Goal: Task Accomplishment & Management: Manage account settings

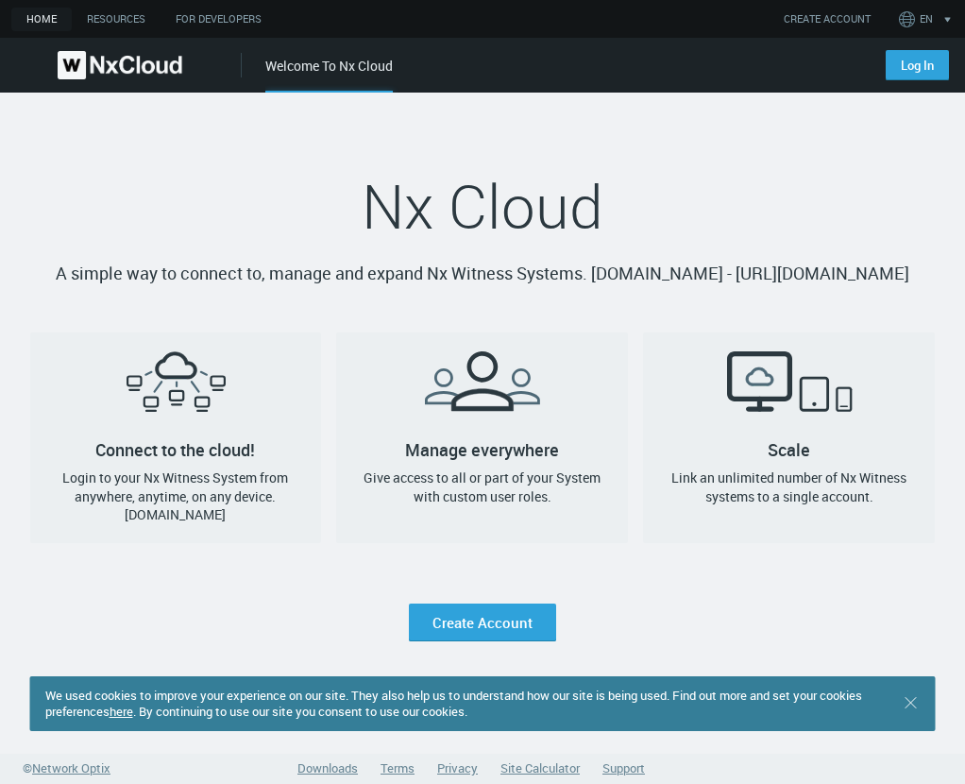
drag, startPoint x: 902, startPoint y: 65, endPoint x: 909, endPoint y: 143, distance: 77.7
click at [905, 66] on link "Log In" at bounding box center [916, 65] width 63 height 30
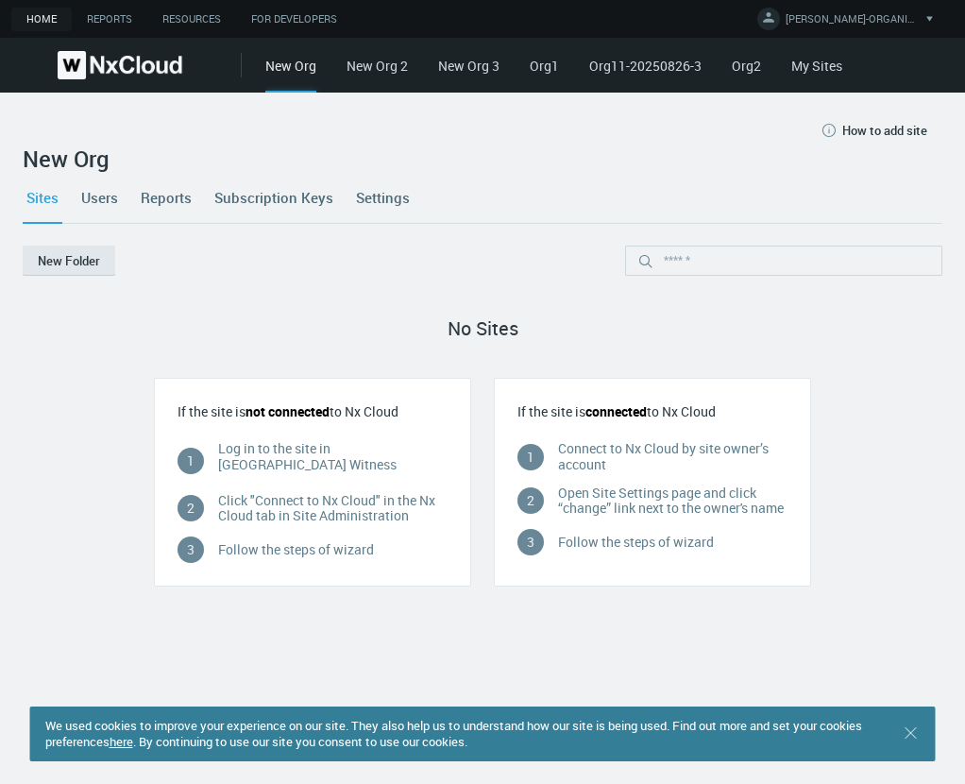
click at [813, 68] on link "My Sites" at bounding box center [816, 66] width 51 height 18
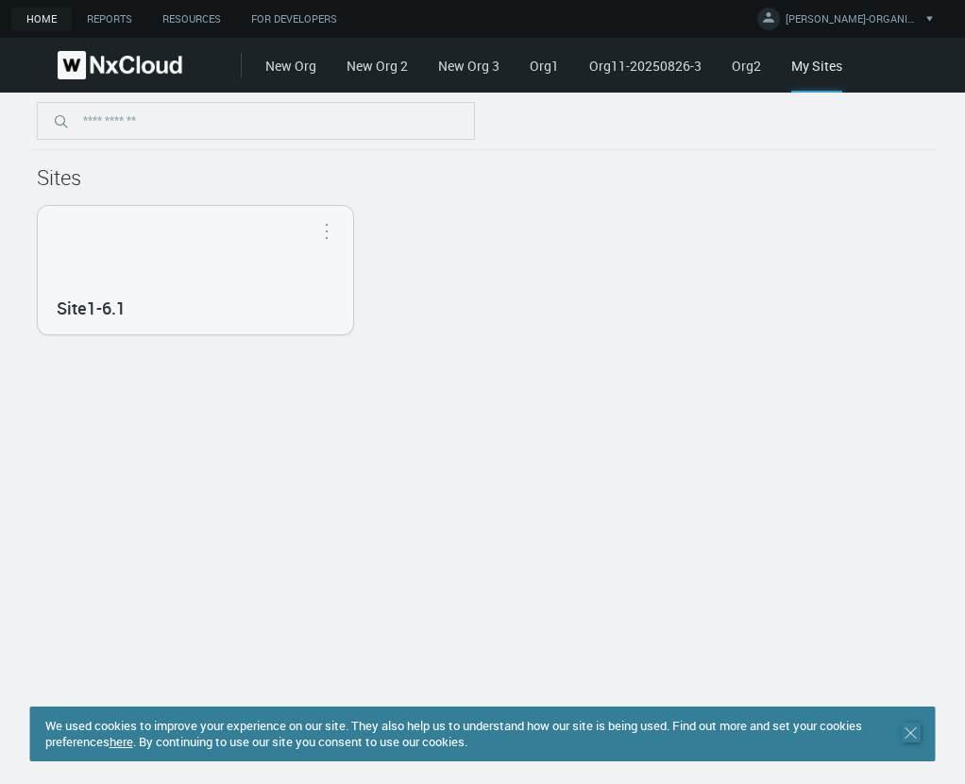
click at [908, 729] on icon ".st0 { stroke : #698796; } Close" at bounding box center [911, 732] width 19 height 19
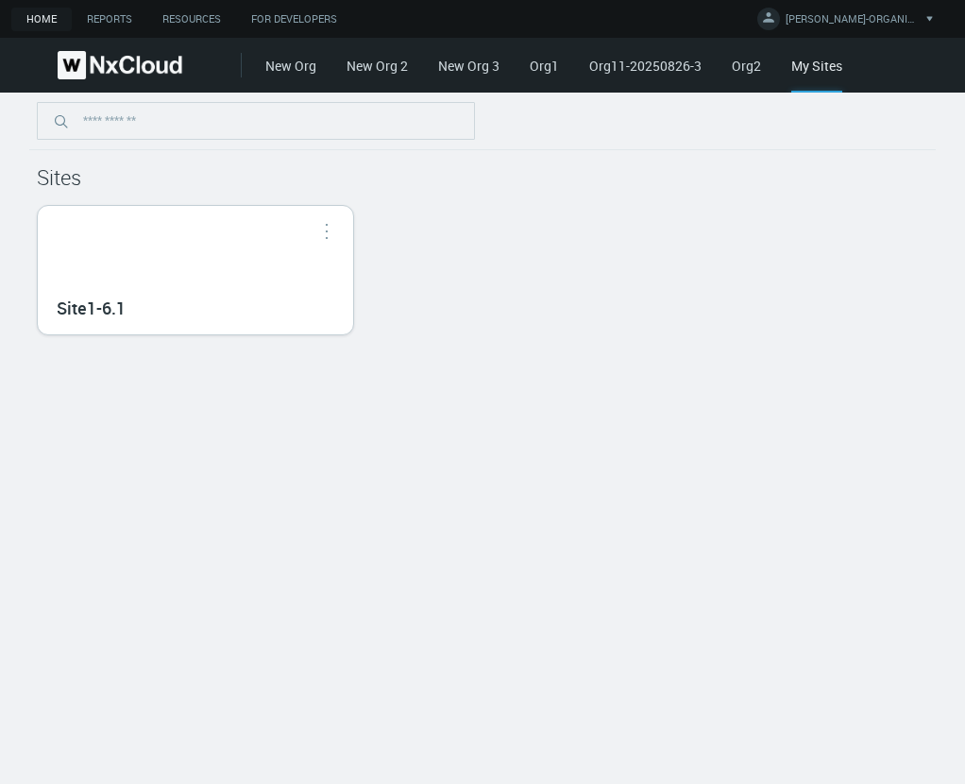
click at [212, 281] on div "Site1-6.1" at bounding box center [195, 270] width 315 height 128
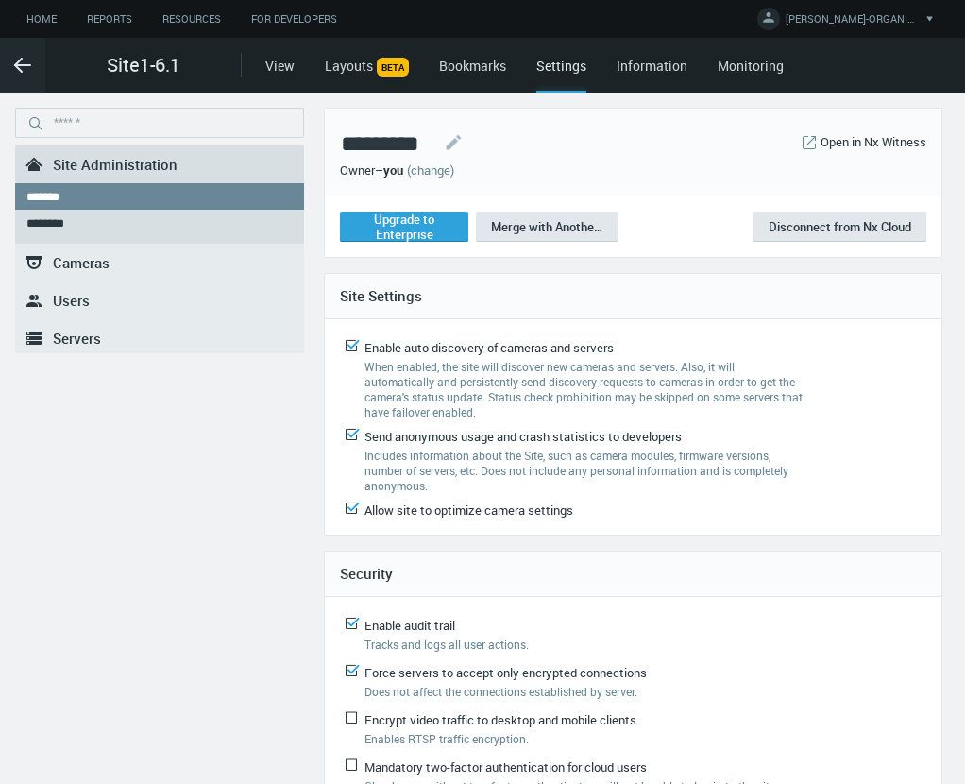
click at [443, 169] on link "(change)" at bounding box center [430, 169] width 47 height 17
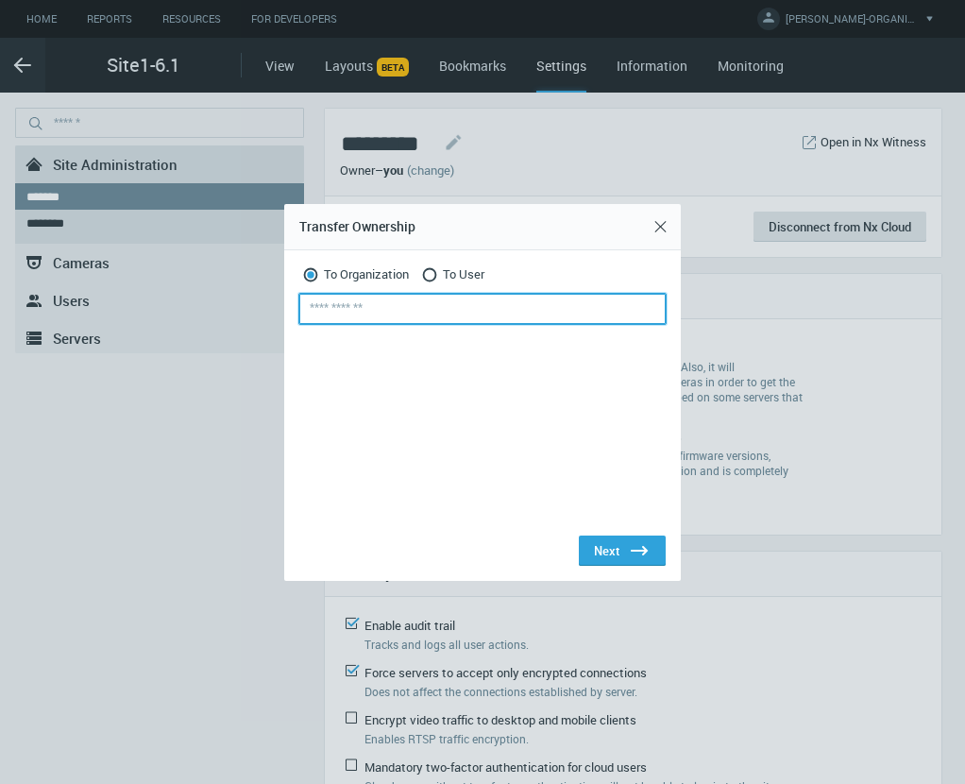
click at [418, 298] on input "text" at bounding box center [482, 309] width 366 height 30
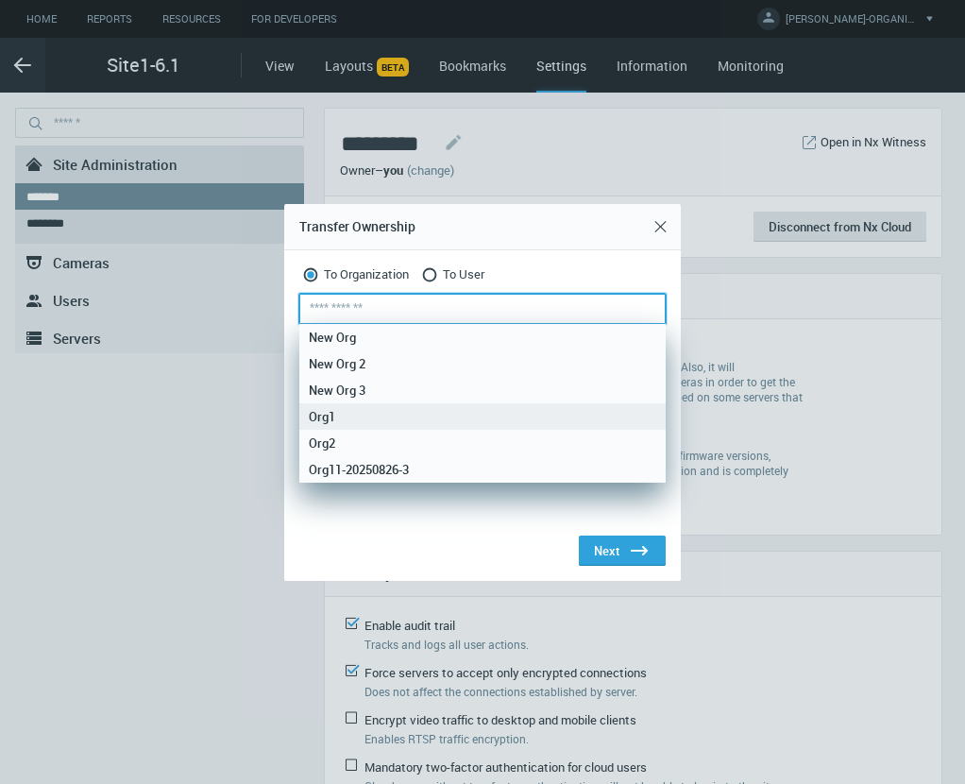
click at [355, 408] on div "Org1" at bounding box center [482, 416] width 347 height 26
type input "****"
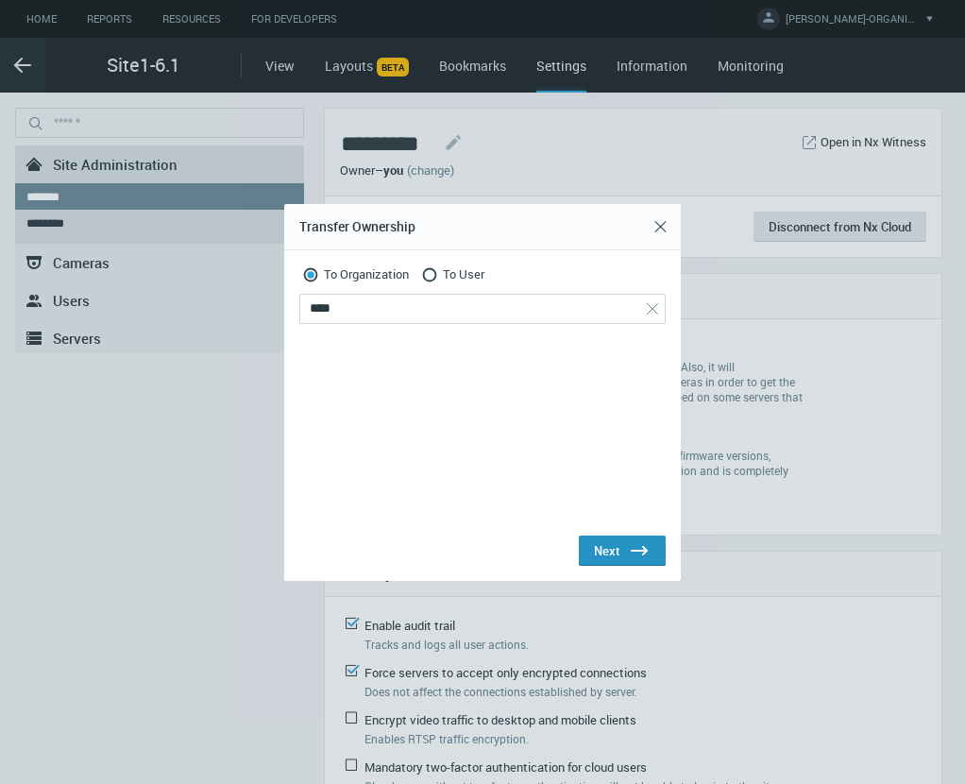
click at [599, 544] on div "Next .st0{fill:#2B383F;}" at bounding box center [622, 550] width 57 height 23
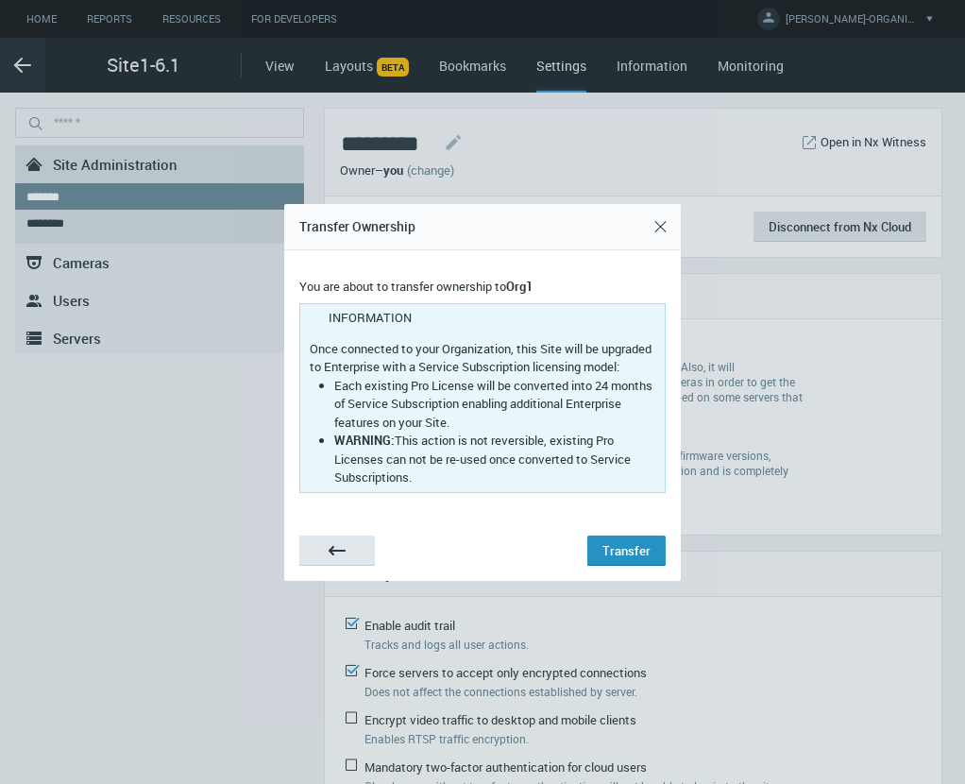
click at [602, 546] on button "Transfer" at bounding box center [626, 550] width 78 height 30
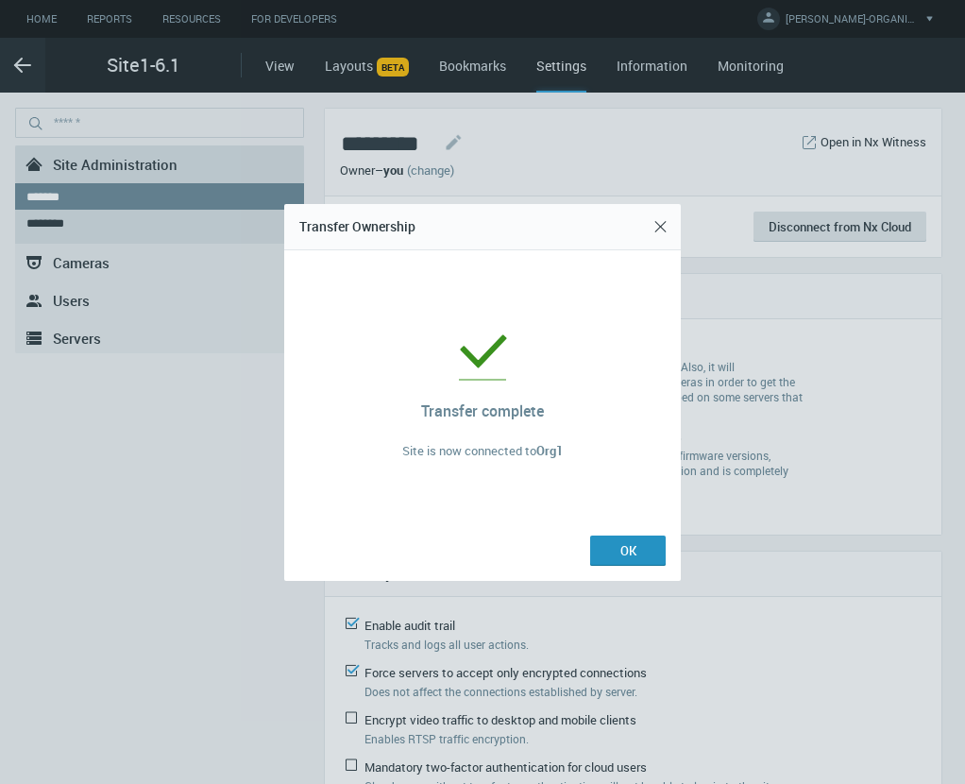
click at [623, 552] on button "OK" at bounding box center [628, 550] width 76 height 30
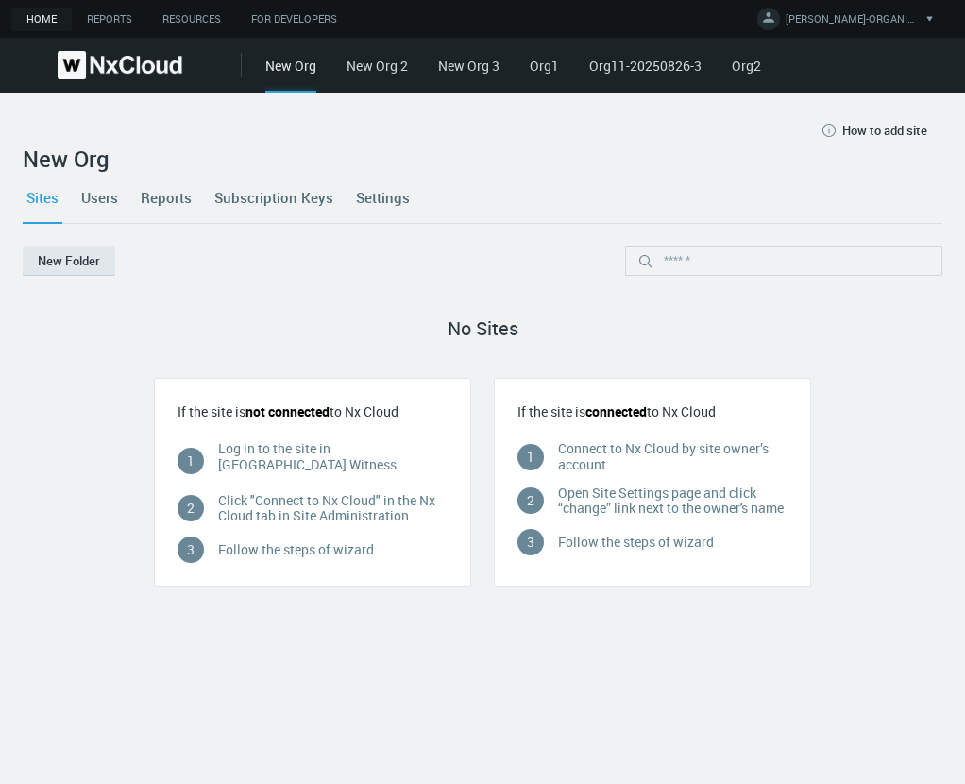
click at [536, 67] on link "Org1" at bounding box center [544, 66] width 29 height 18
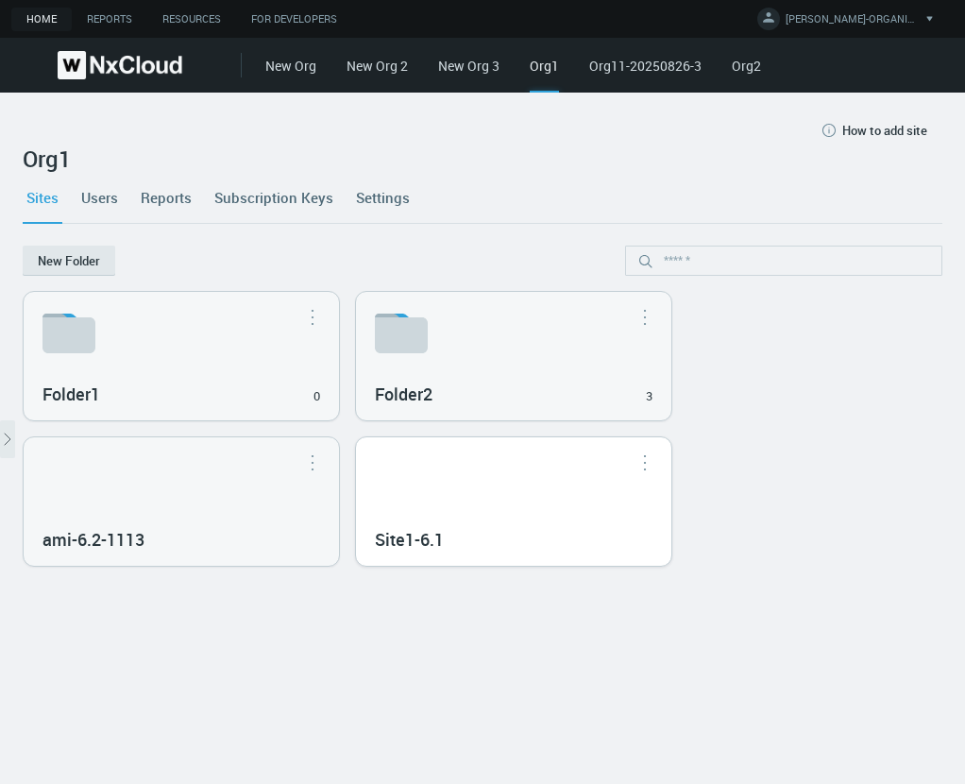
click at [541, 526] on div "Site1-6.1" at bounding box center [514, 538] width 278 height 32
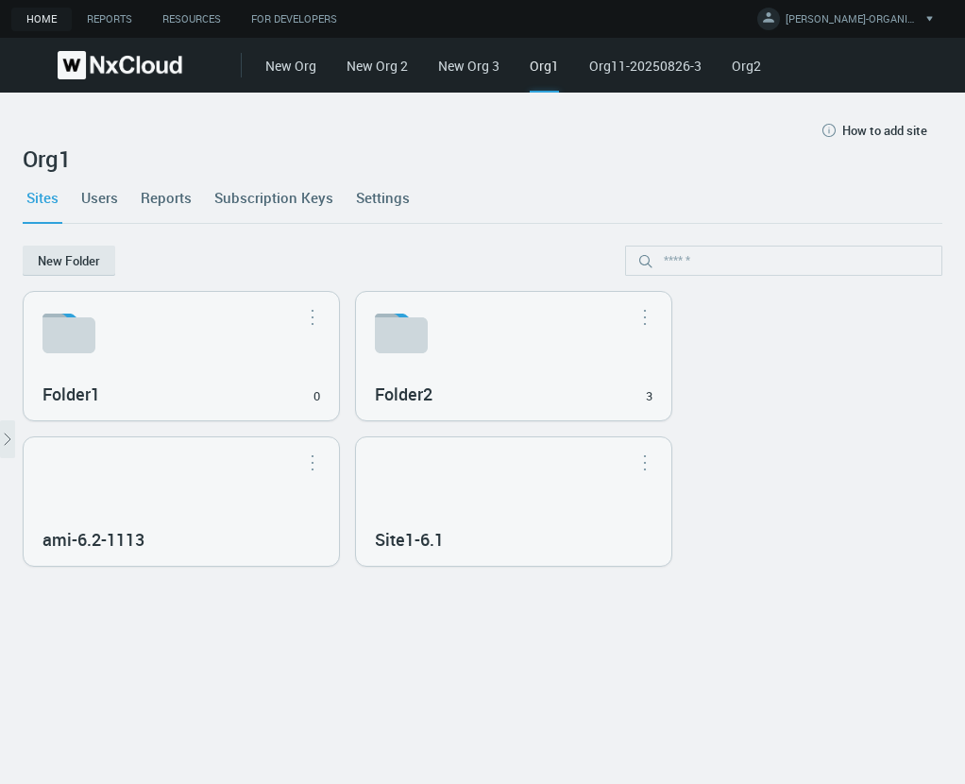
click at [547, 514] on div "Site1-6.1" at bounding box center [513, 501] width 315 height 128
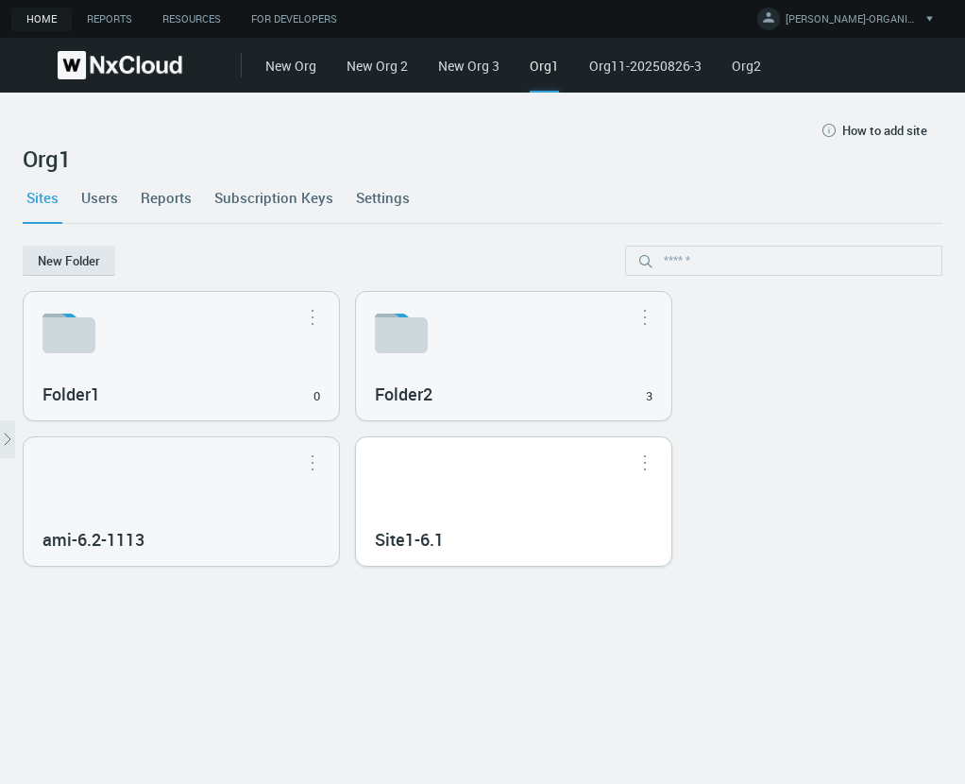
click at [500, 508] on div "Site1-6.1" at bounding box center [513, 501] width 315 height 128
click at [499, 508] on div "Site1-6.1" at bounding box center [513, 501] width 315 height 128
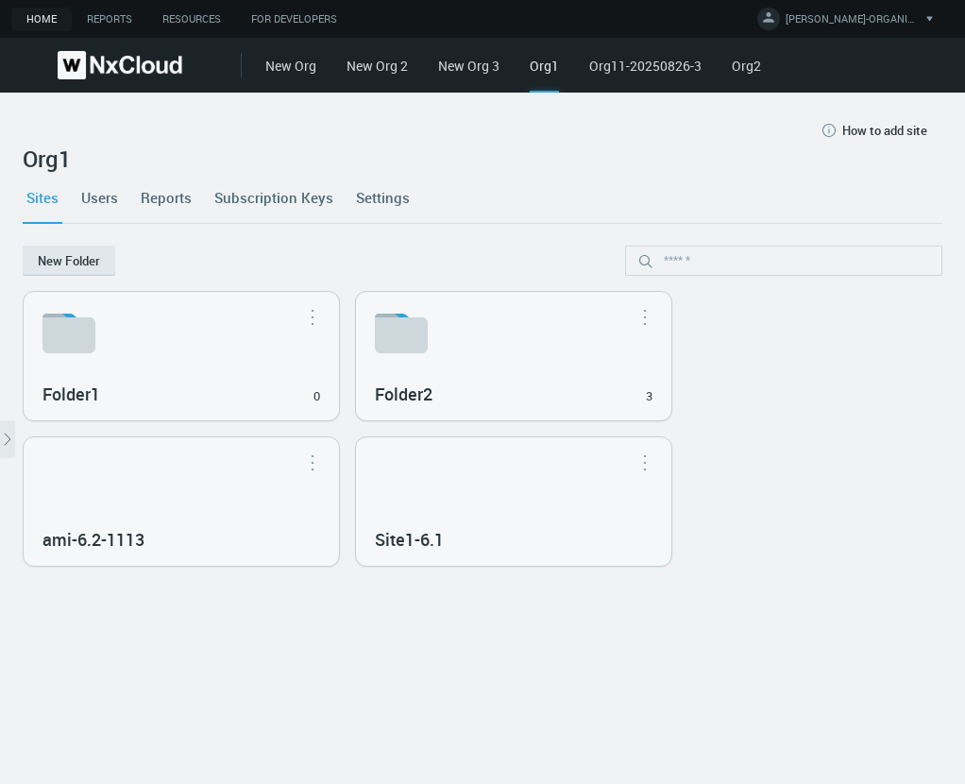
click at [499, 508] on div "Site1-6.1" at bounding box center [513, 501] width 315 height 128
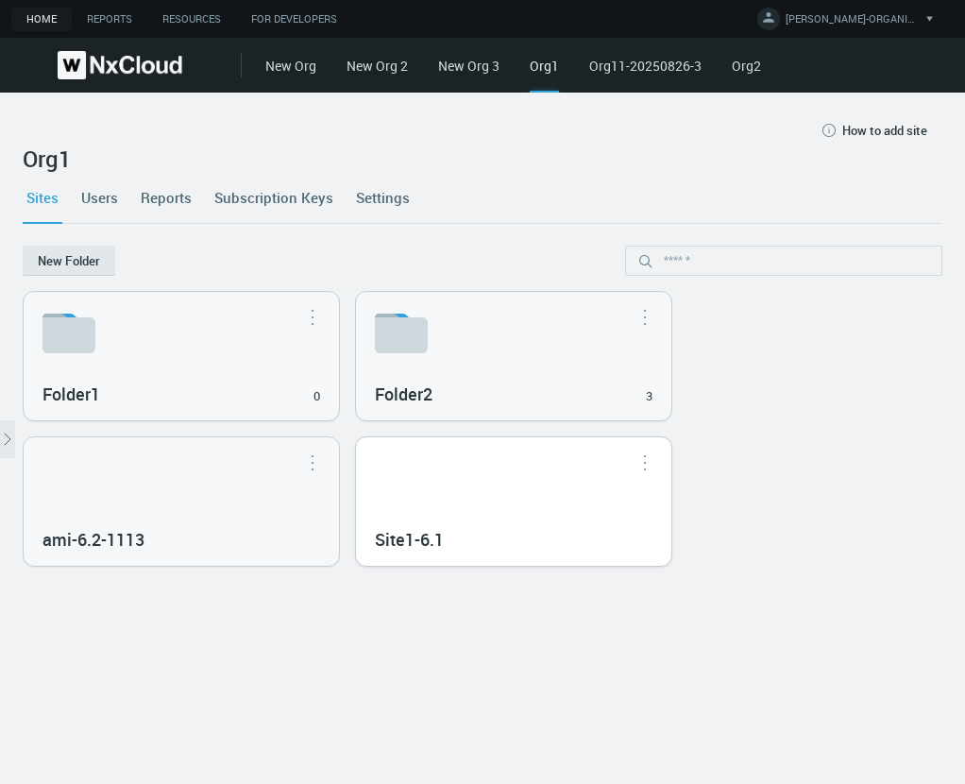
click at [548, 516] on div "Site1-6.1" at bounding box center [513, 501] width 315 height 128
click at [533, 507] on div "Site1-6.1" at bounding box center [513, 501] width 315 height 128
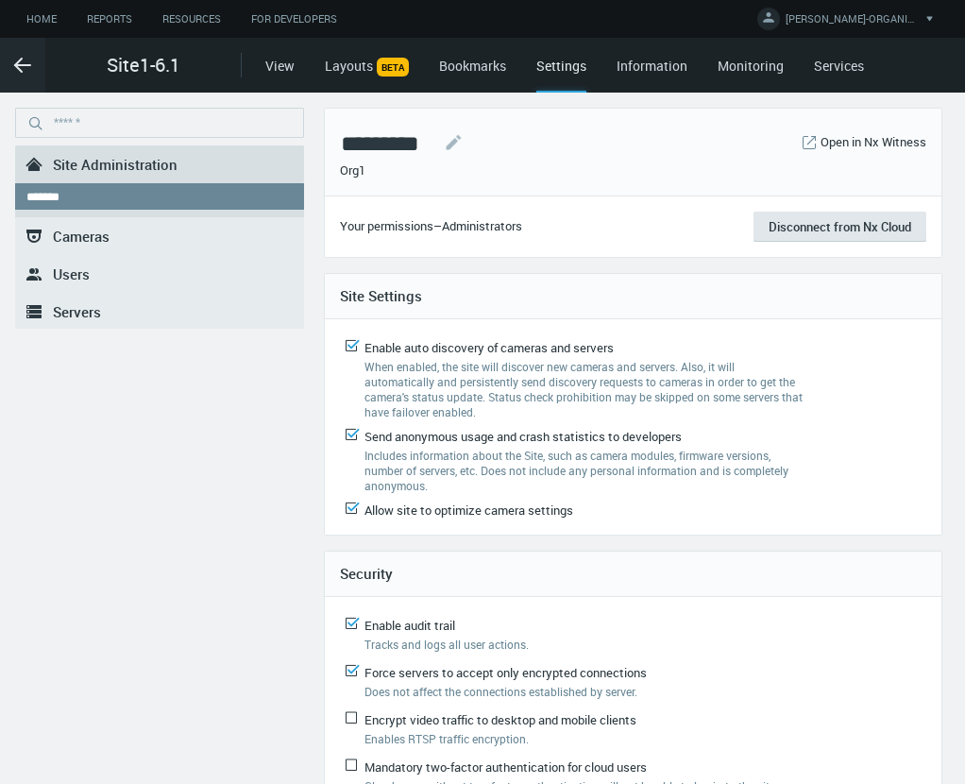
click at [126, 304] on link ".st0{fill-rule:evenodd;clip-rule:evenodd;fill:#2B383F;} Servers" at bounding box center [159, 312] width 289 height 38
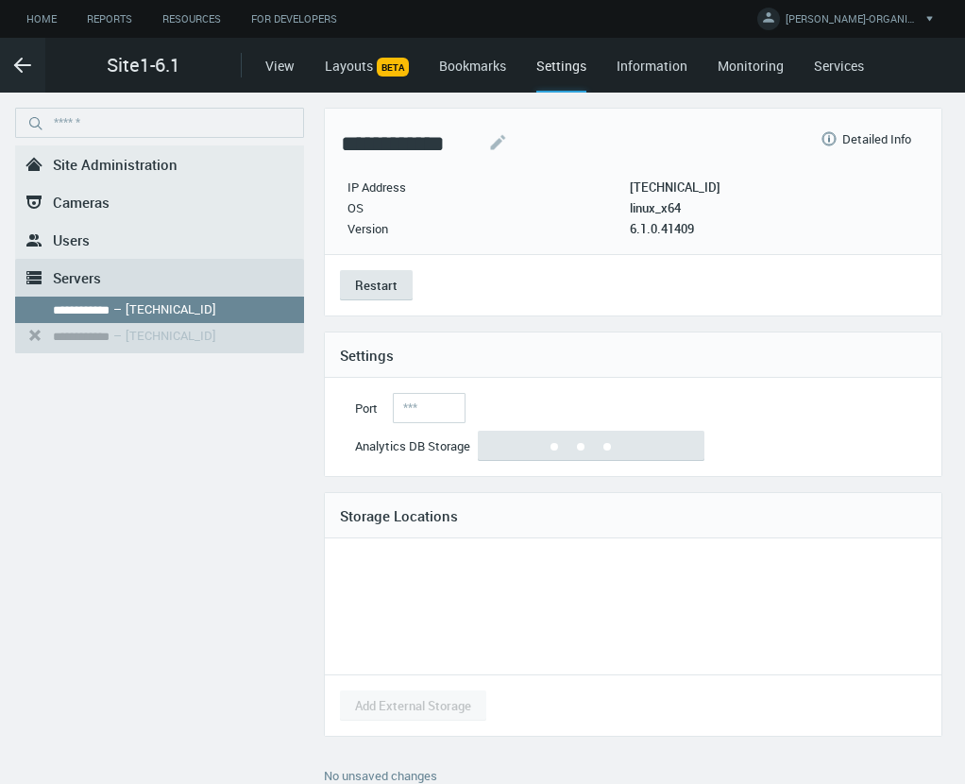
drag, startPoint x: 718, startPoint y: 230, endPoint x: 629, endPoint y: 236, distance: 89.9
click at [629, 236] on header "**********" at bounding box center [633, 181] width 586 height 115
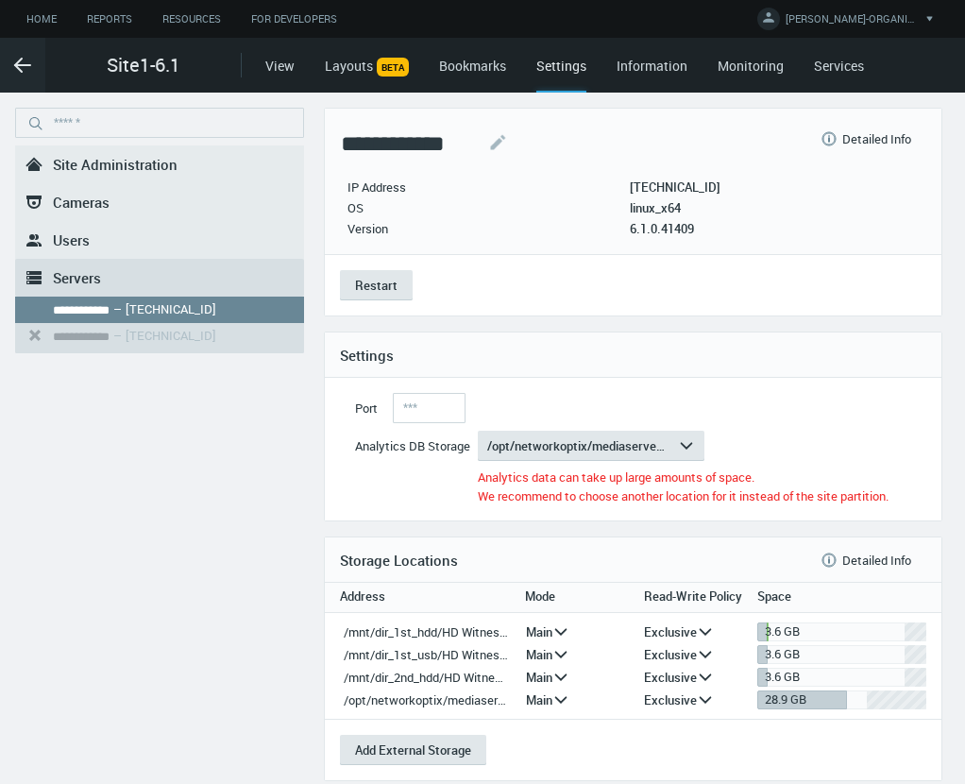
copy div "6.1.0.41409"
